Goal: Task Accomplishment & Management: Manage account settings

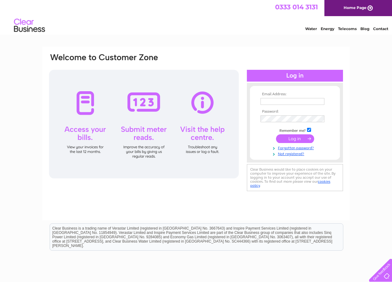
type input "harleston@cherrytree-vets.co.uk"
click at [302, 140] on input "submit" at bounding box center [295, 138] width 38 height 9
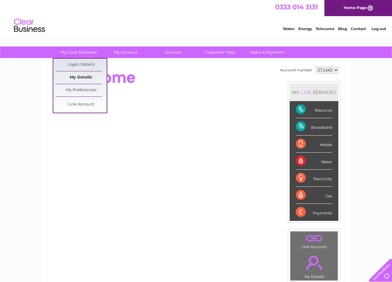
click at [83, 76] on link "My Details" at bounding box center [81, 77] width 51 height 12
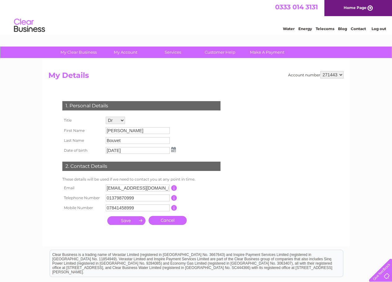
click at [144, 199] on input "01379870999" at bounding box center [138, 197] width 64 height 7
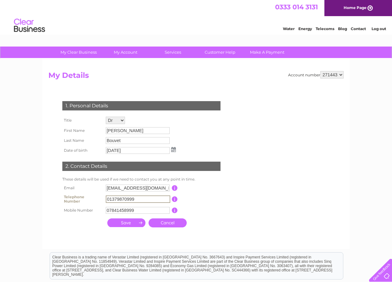
click at [126, 199] on input "01379870999" at bounding box center [138, 198] width 65 height 7
type input "01379852999"
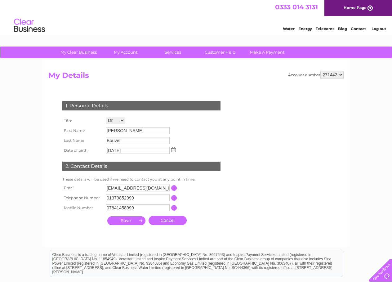
click at [131, 227] on td "Cancel" at bounding box center [147, 220] width 86 height 15
click at [130, 220] on input "submit" at bounding box center [126, 220] width 38 height 9
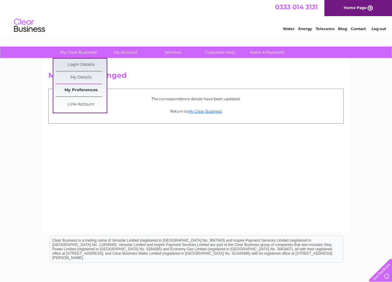
click at [82, 90] on link "My Preferences" at bounding box center [81, 90] width 51 height 12
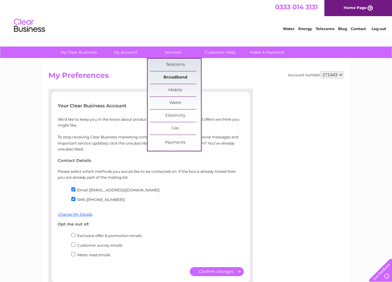
click at [175, 78] on link "Broadband" at bounding box center [175, 77] width 51 height 12
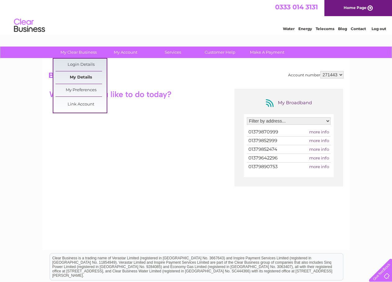
click at [85, 77] on link "My Details" at bounding box center [81, 77] width 51 height 12
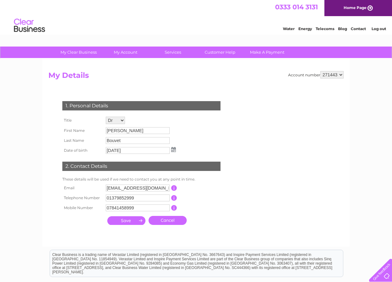
click at [379, 29] on link "Log out" at bounding box center [379, 28] width 15 height 5
